Goal: Check status: Check status

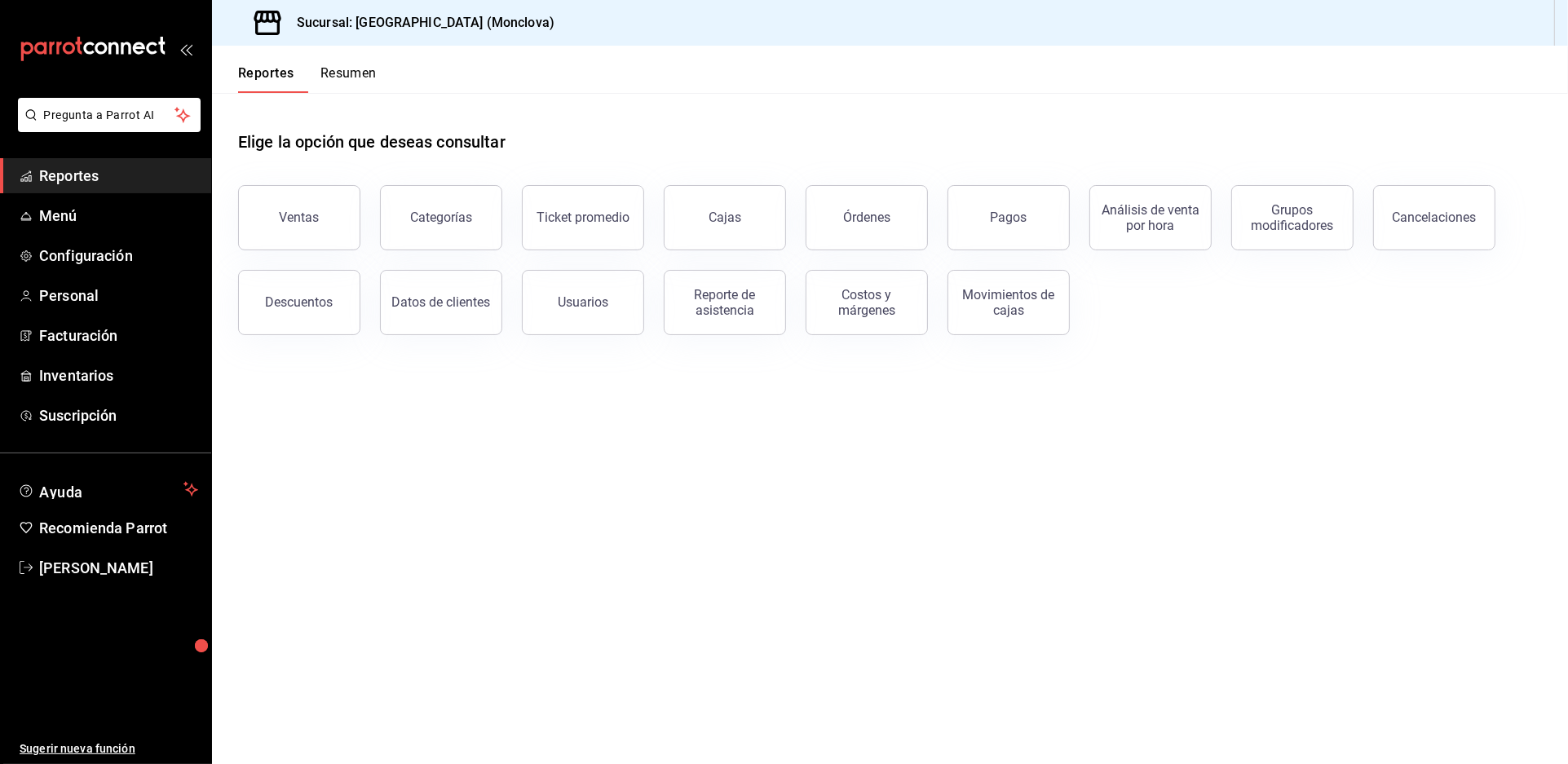
click at [750, 456] on main "Elige la opción que deseas consultar Ventas Categorías Ticket promedio Cajas Ór…" at bounding box center [890, 428] width 1356 height 671
click at [752, 243] on button "Cajas" at bounding box center [725, 218] width 122 height 65
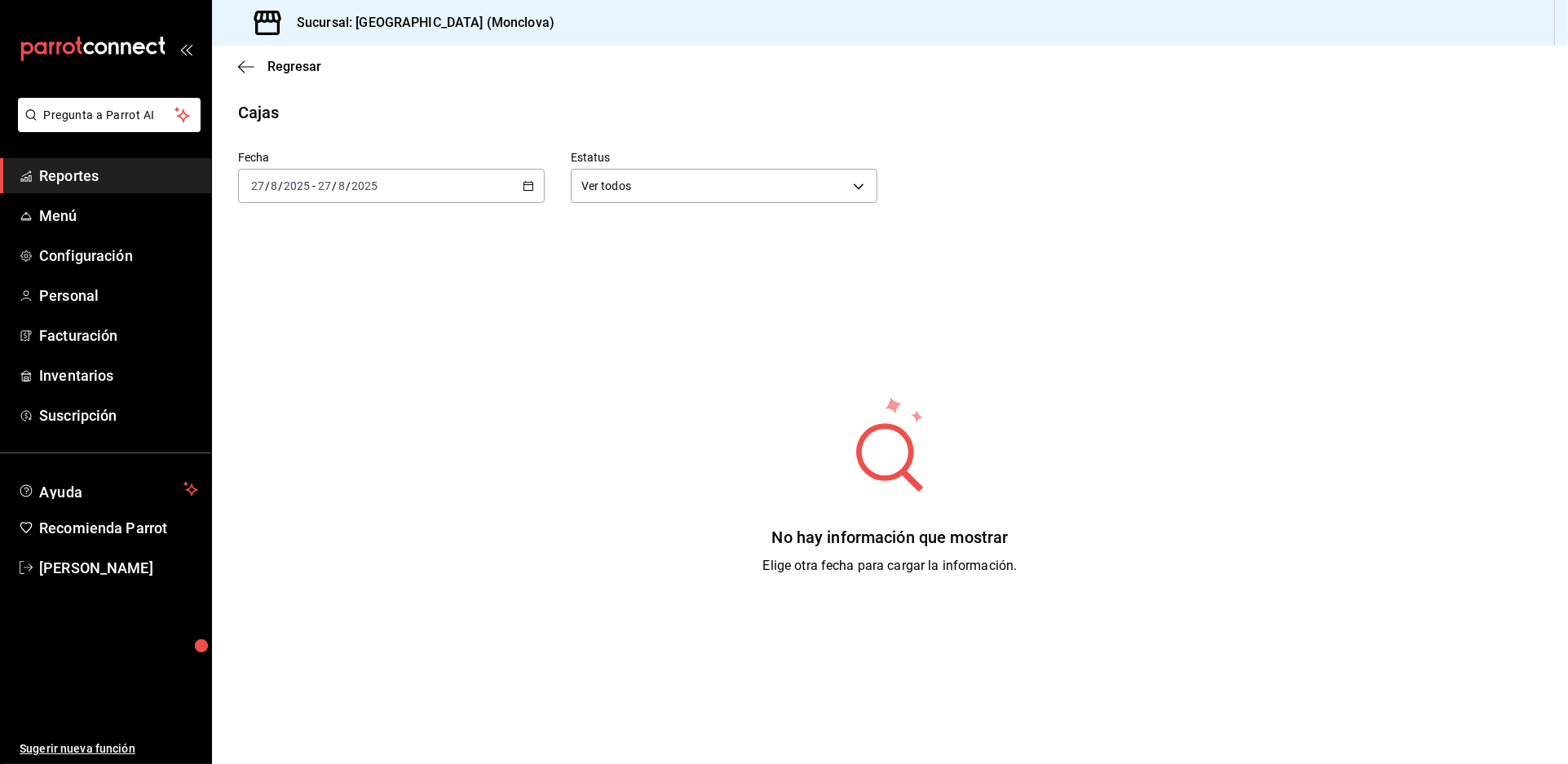
click at [532, 192] on icon "button" at bounding box center [528, 185] width 12 height 12
click at [335, 425] on li "Rango de fechas" at bounding box center [315, 418] width 152 height 37
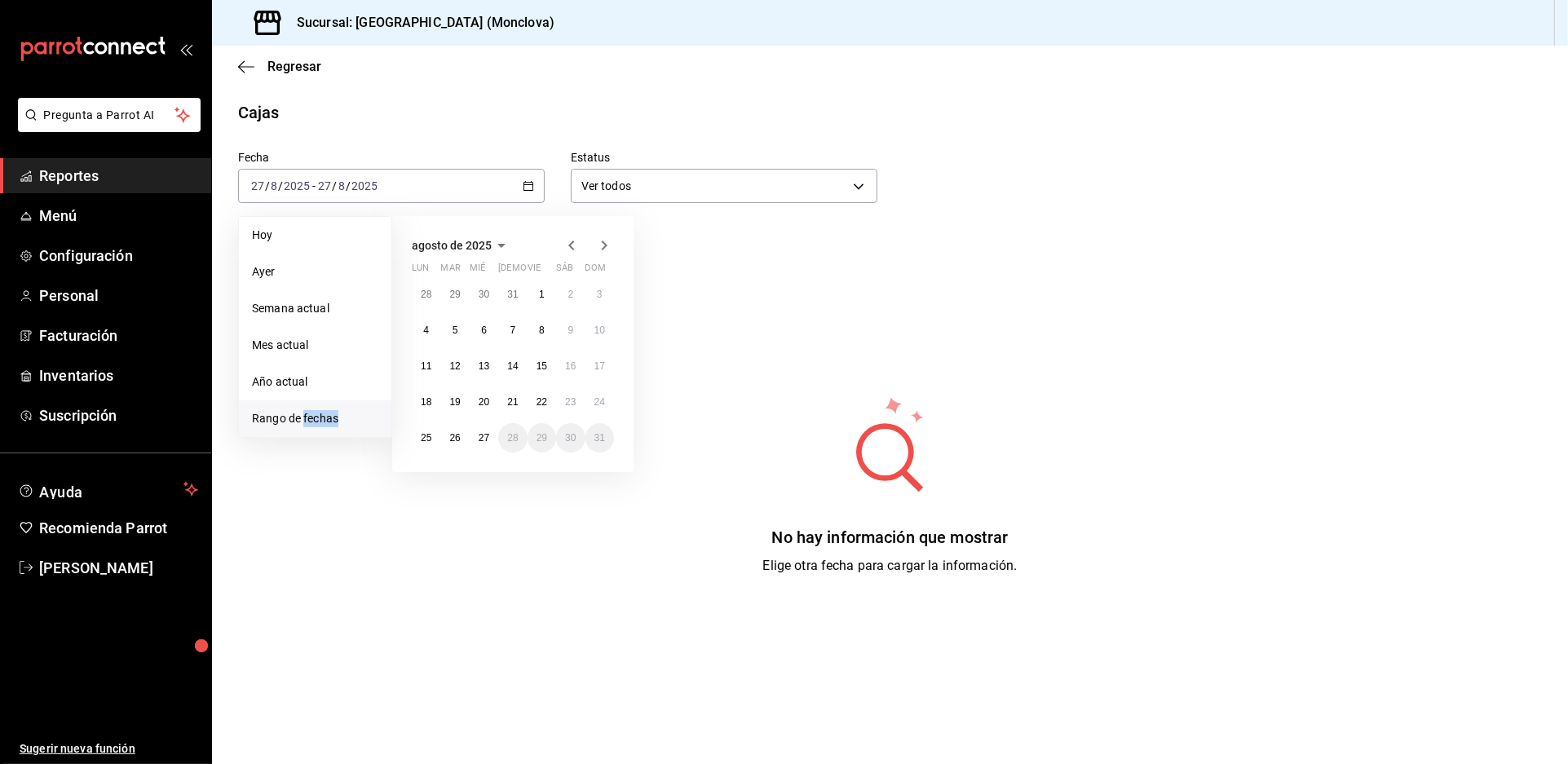
click at [335, 425] on li "Rango de fechas" at bounding box center [315, 418] width 152 height 37
click at [460, 443] on abbr "26" at bounding box center [454, 437] width 11 height 12
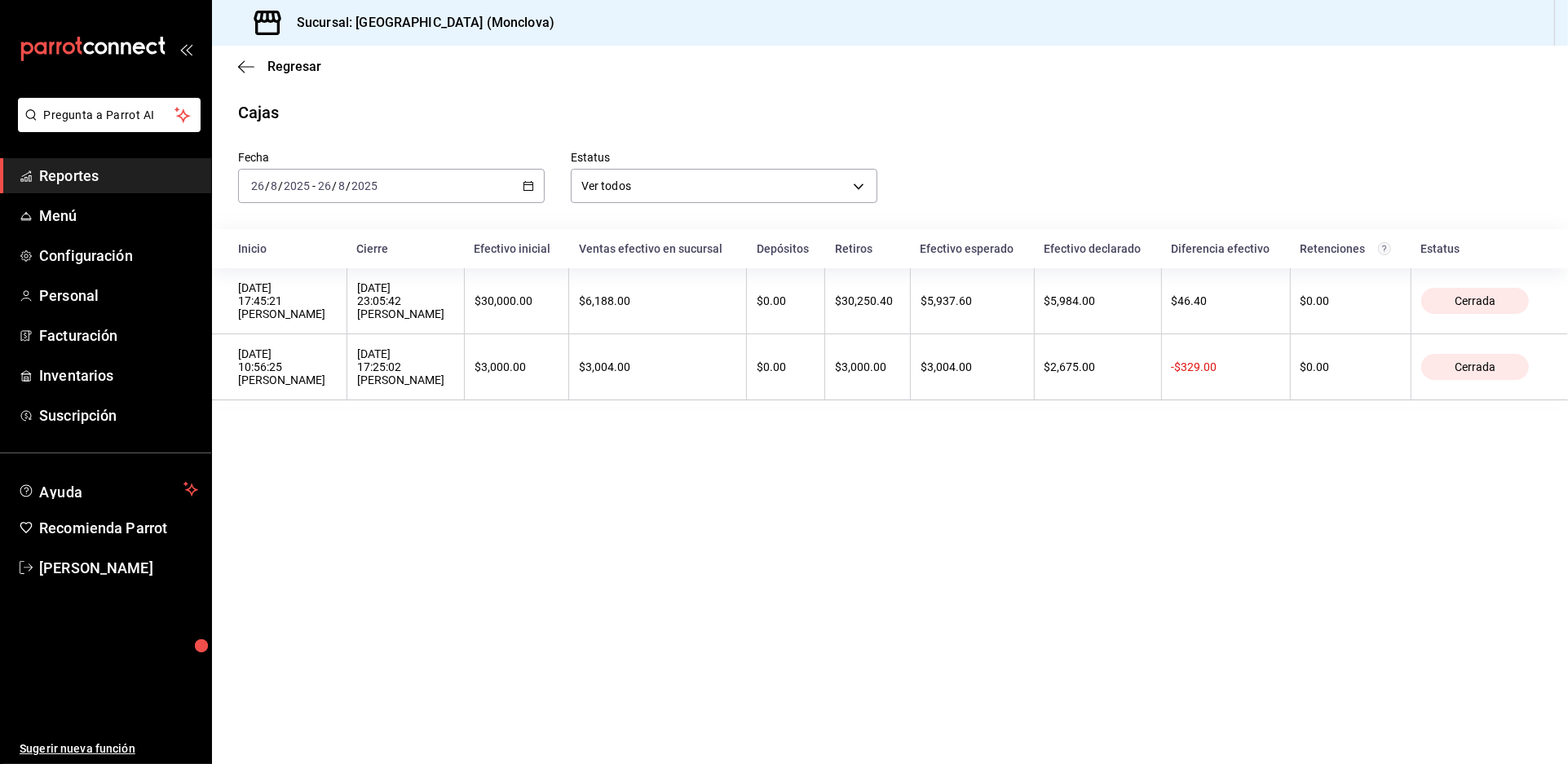
click at [535, 203] on div "[DATE] [DATE] - [DATE] [DATE]" at bounding box center [392, 185] width 306 height 34
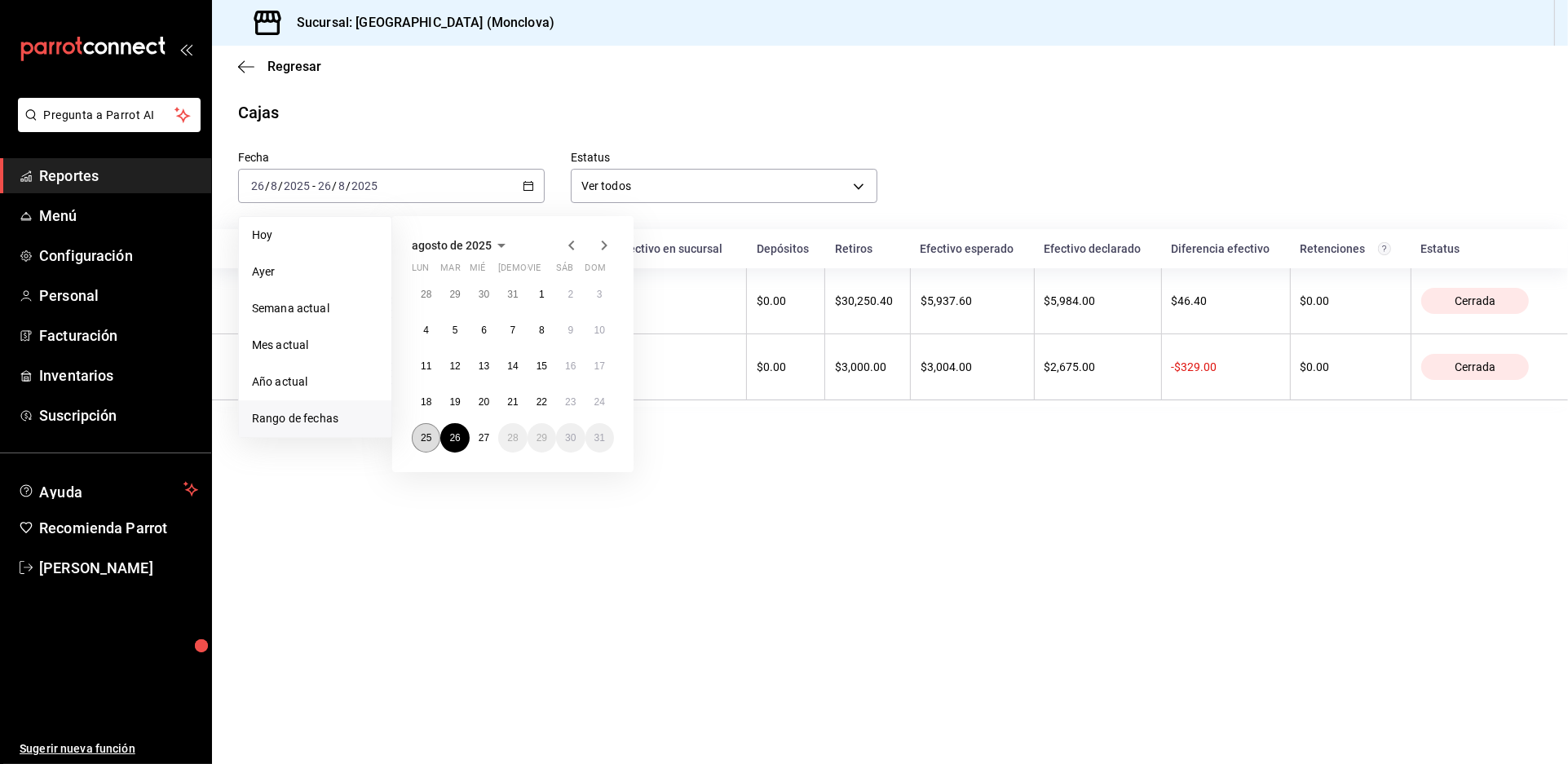
click at [431, 443] on abbr "25" at bounding box center [426, 437] width 11 height 12
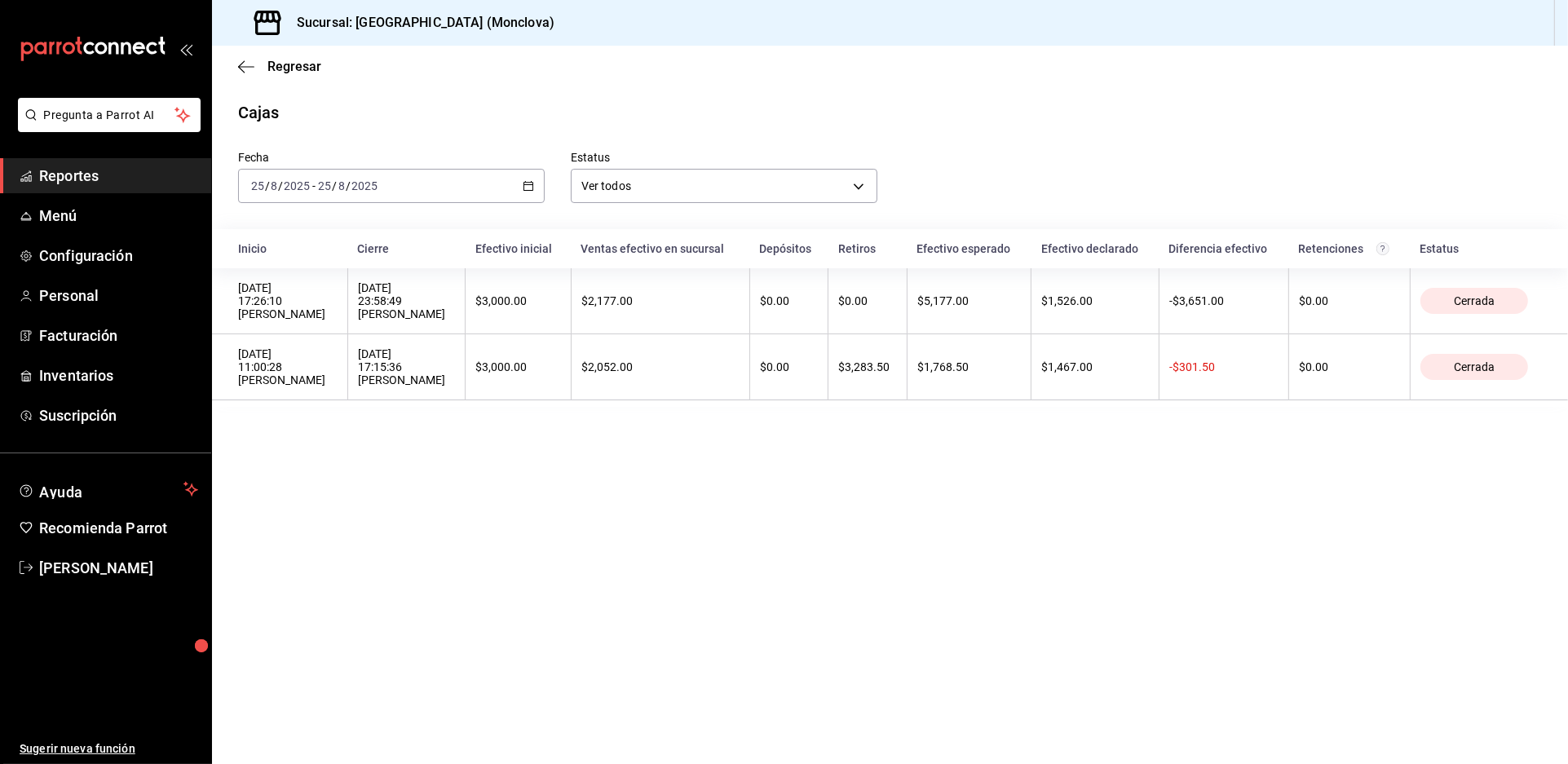
click at [806, 584] on main "Regresar Cajas Fecha [DATE] [DATE] - [DATE] [DATE] Estatus Ver todos ALL Inicio…" at bounding box center [890, 405] width 1356 height 718
click at [544, 203] on div "[DATE] [DATE] - [DATE] [DATE]" at bounding box center [392, 185] width 306 height 34
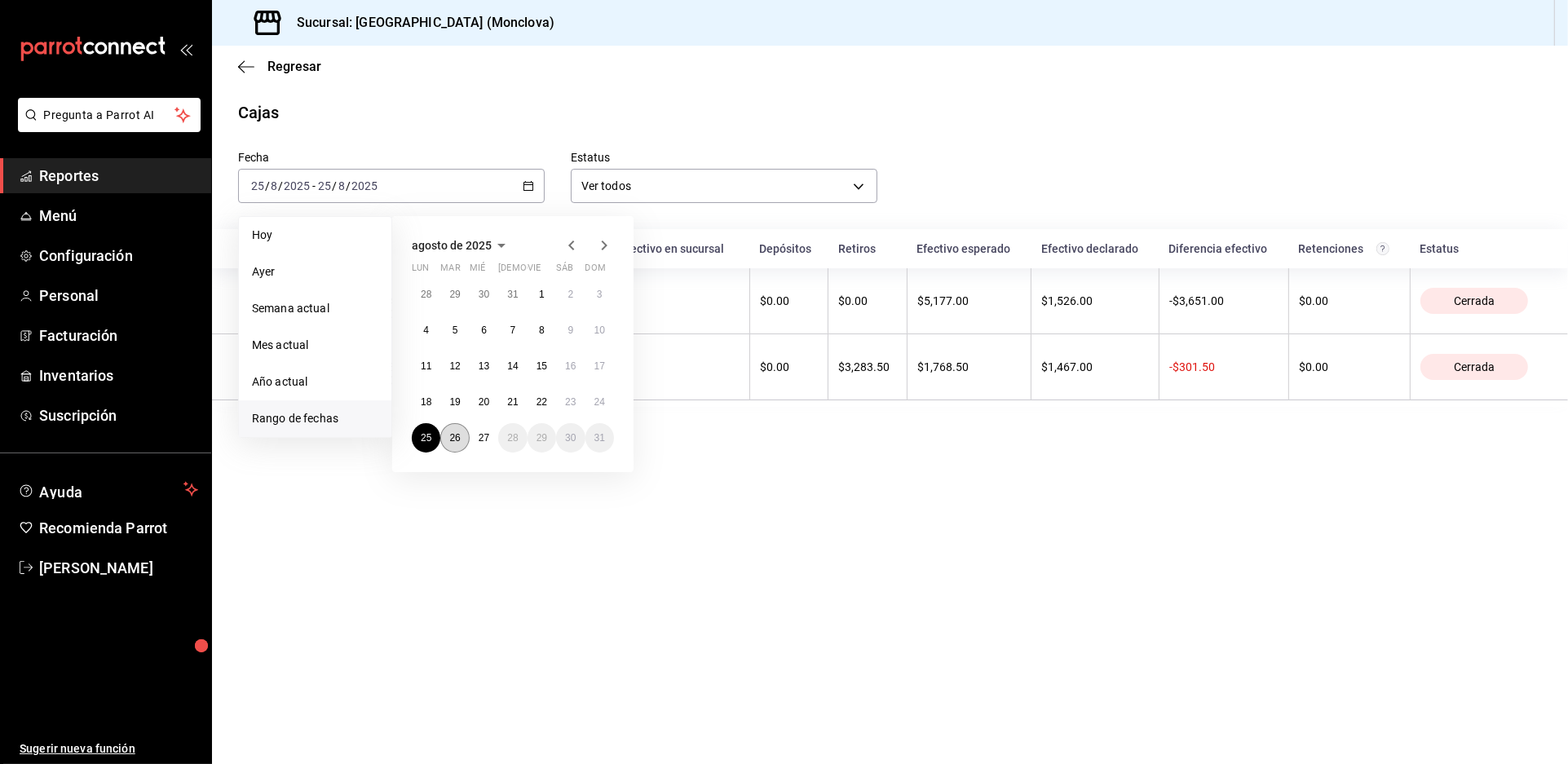
click at [461, 452] on button "26" at bounding box center [454, 437] width 29 height 30
click at [464, 452] on button "26" at bounding box center [454, 437] width 29 height 30
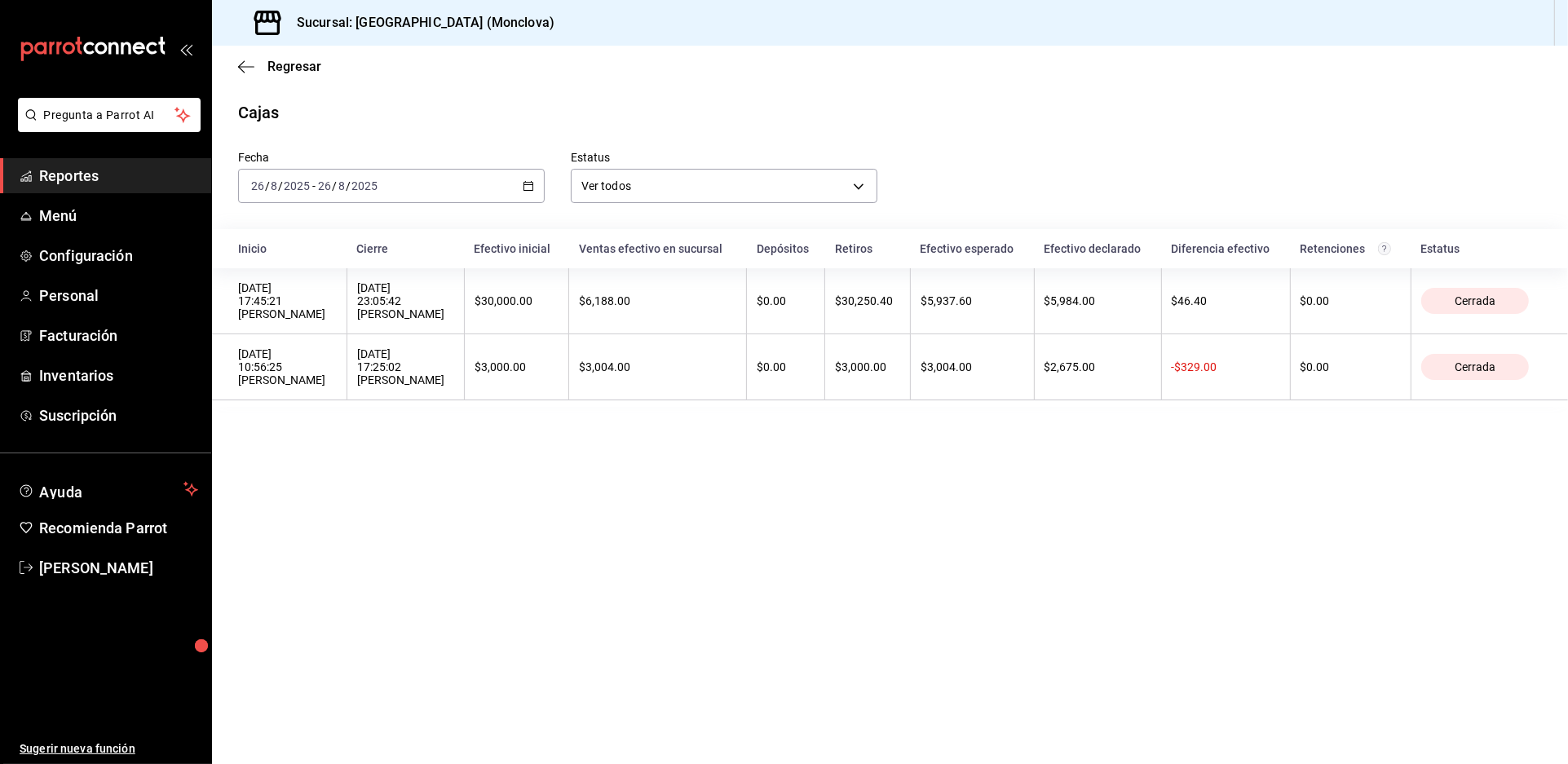
click at [632, 572] on main "Regresar Cajas Fecha [DATE] [DATE] - [DATE] [DATE] Estatus Ver todos ALL Inicio…" at bounding box center [890, 405] width 1356 height 718
